Goal: Find specific page/section: Find specific page/section

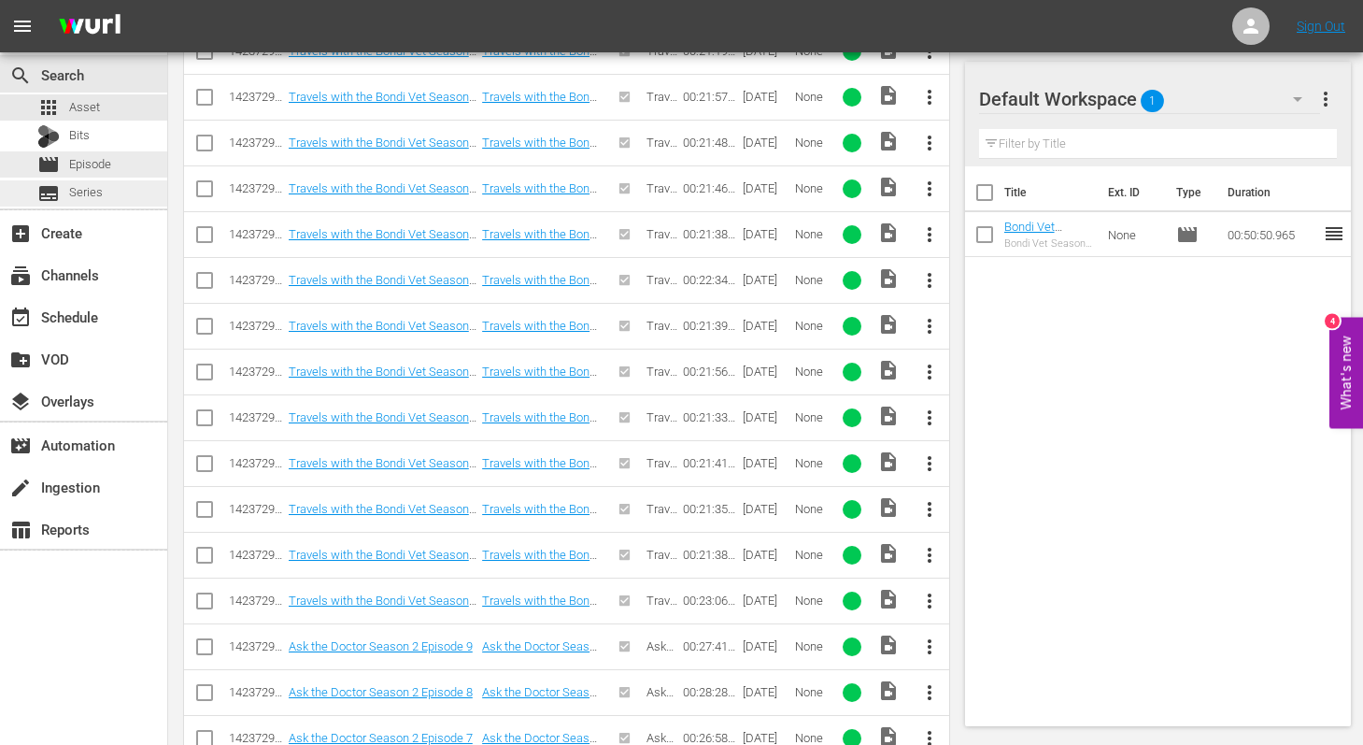
scroll to position [7357, 0]
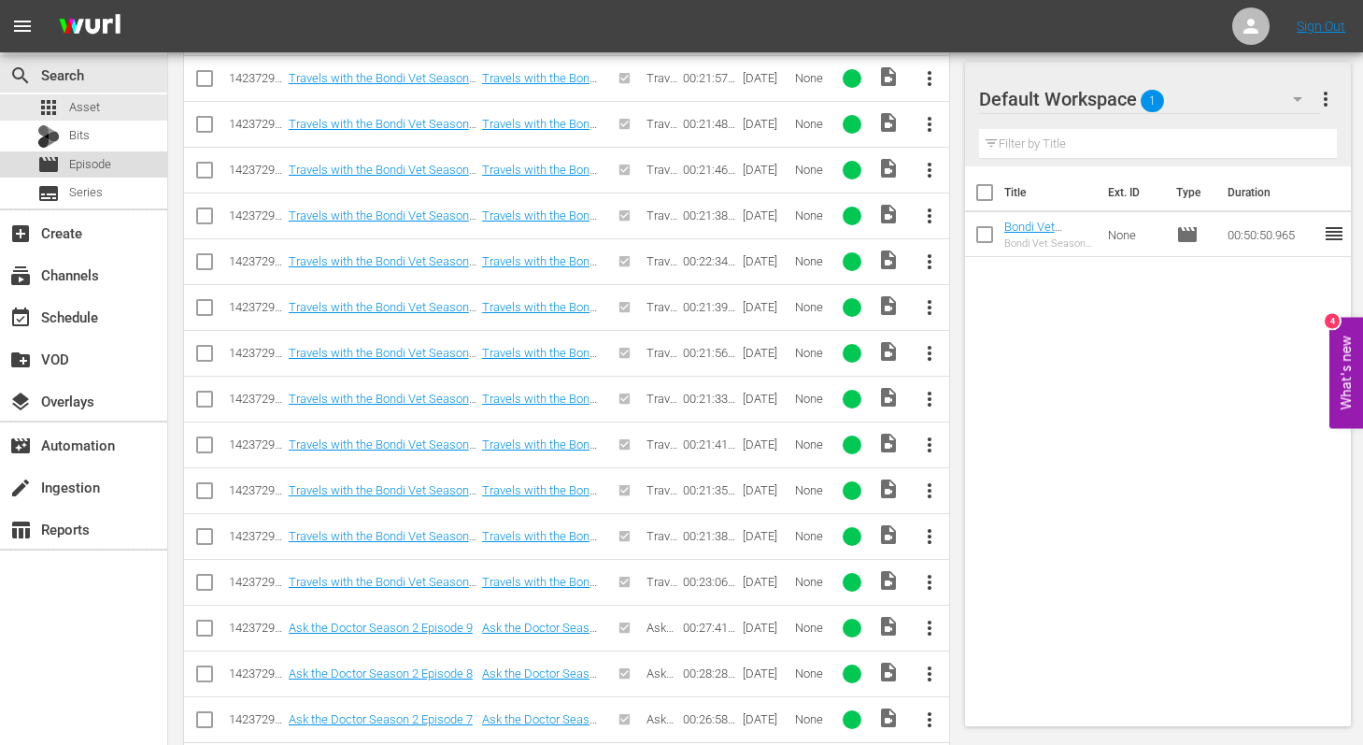
click at [92, 169] on span "Episode" at bounding box center [90, 164] width 42 height 19
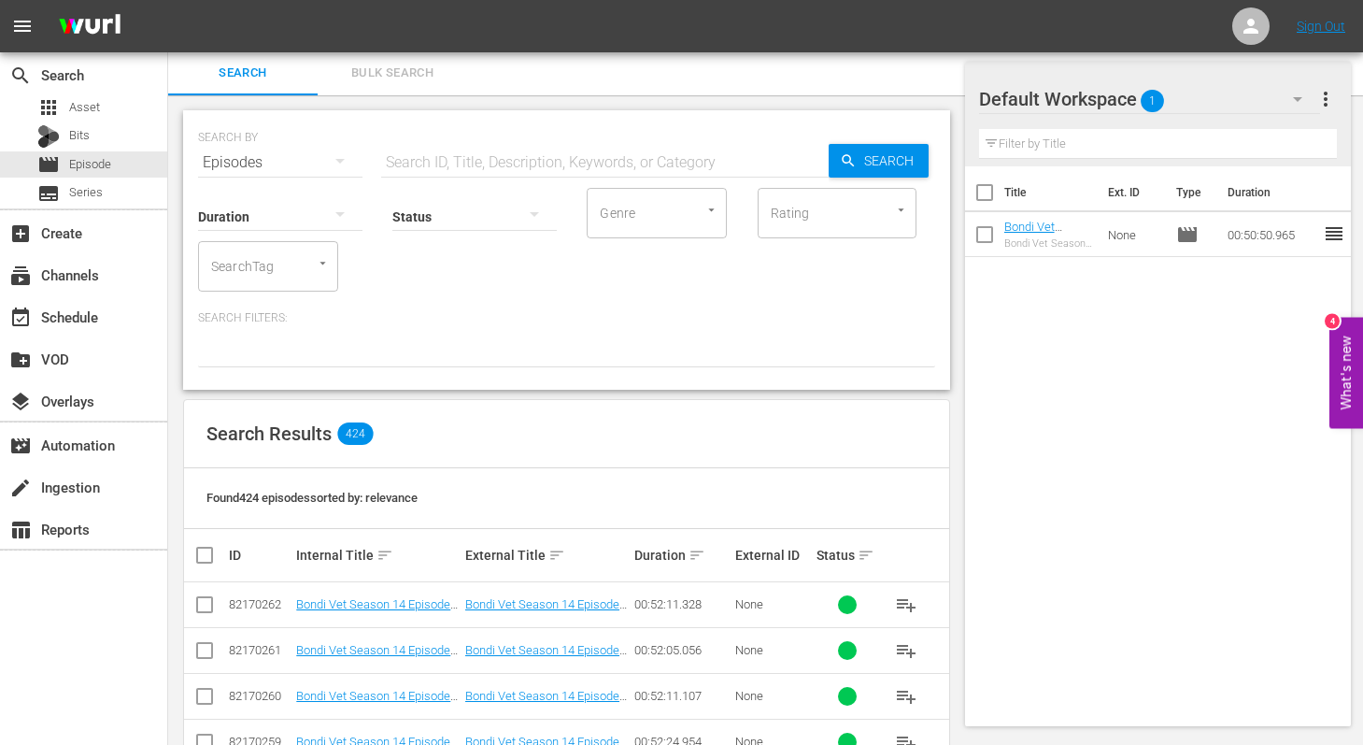
scroll to position [833, 0]
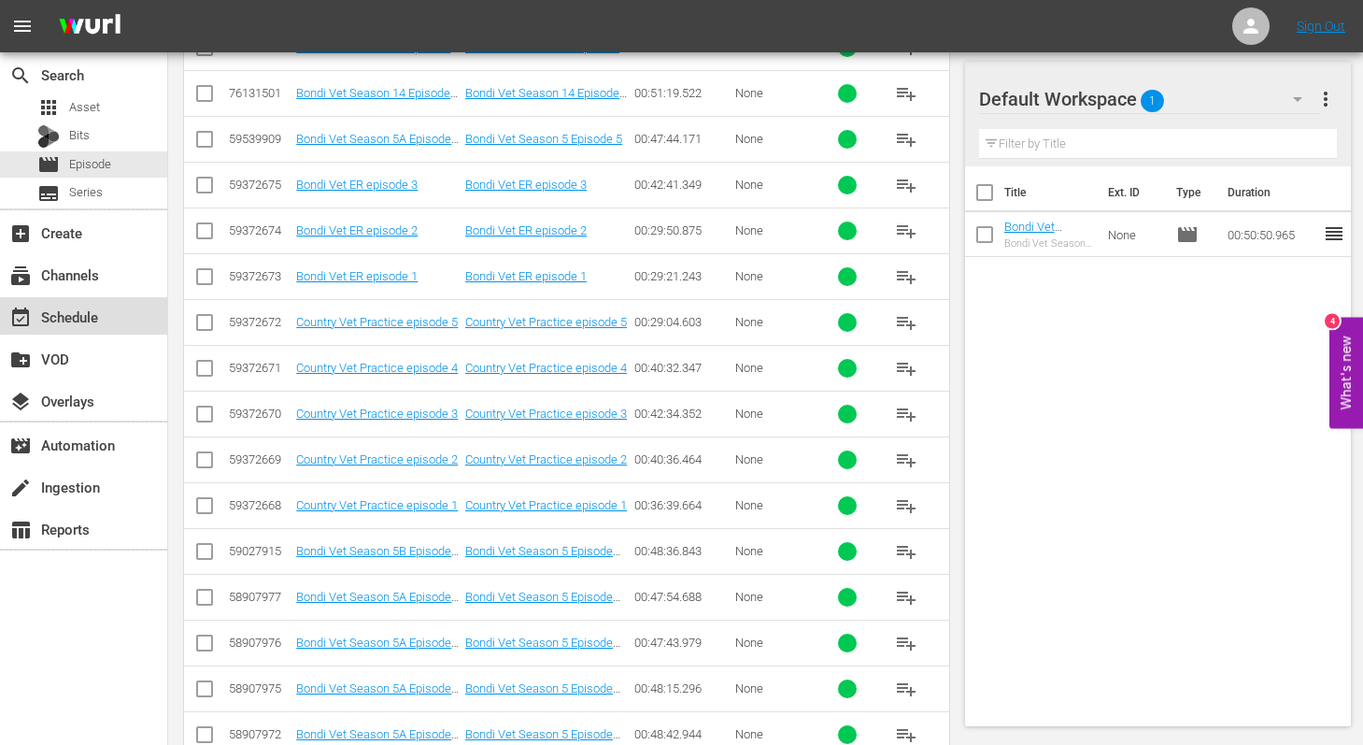
click at [54, 310] on div "event_available Schedule" at bounding box center [52, 314] width 105 height 17
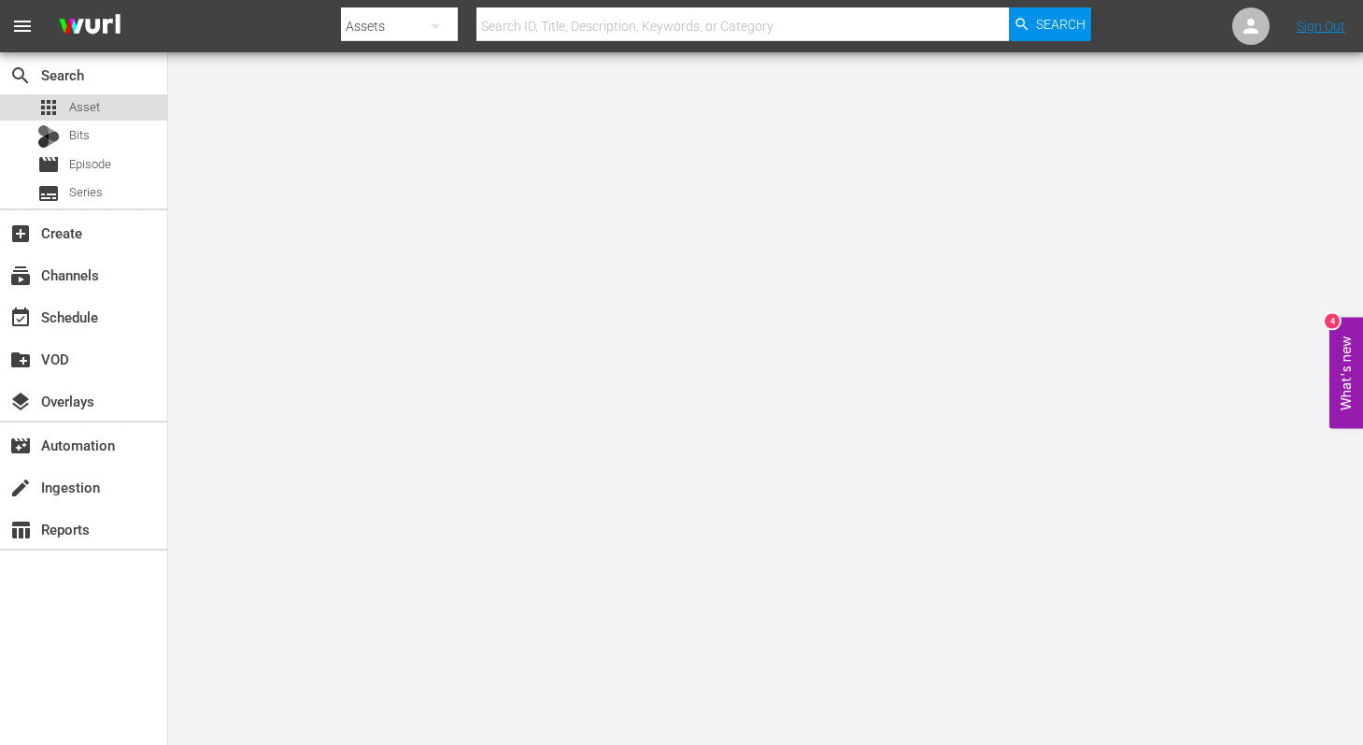
click at [87, 107] on span "Asset" at bounding box center [84, 107] width 31 height 19
